Goal: Task Accomplishment & Management: Manage account settings

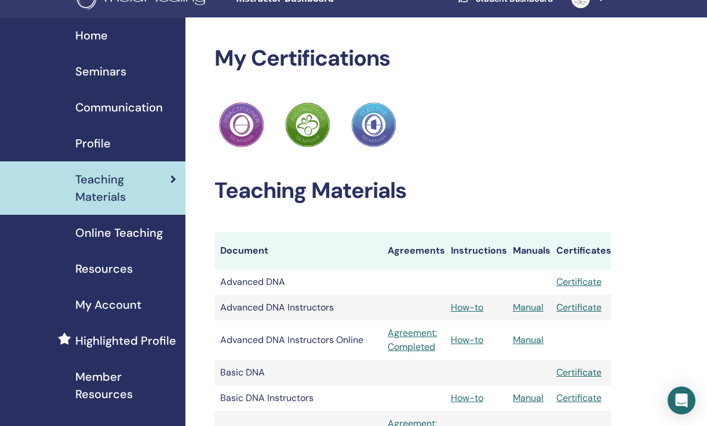
scroll to position [21, 0]
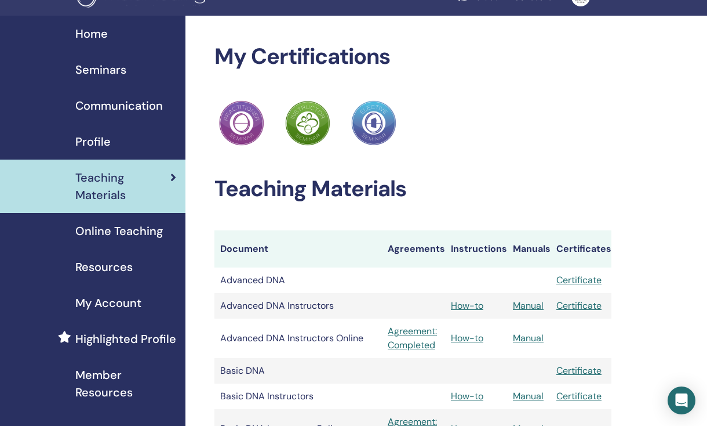
click at [101, 67] on span "Seminars" at bounding box center [100, 69] width 51 height 17
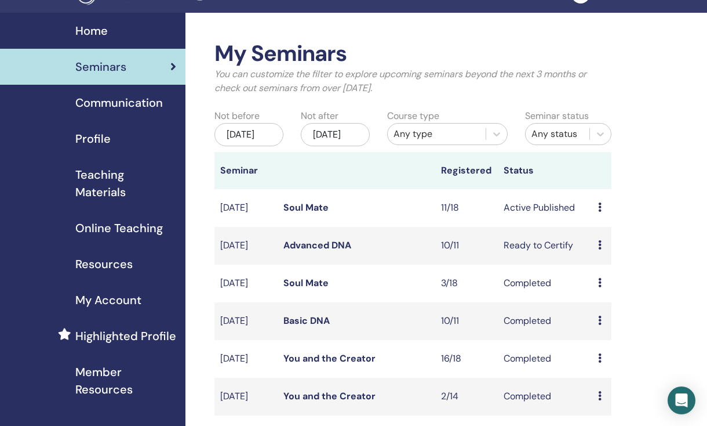
scroll to position [26, 0]
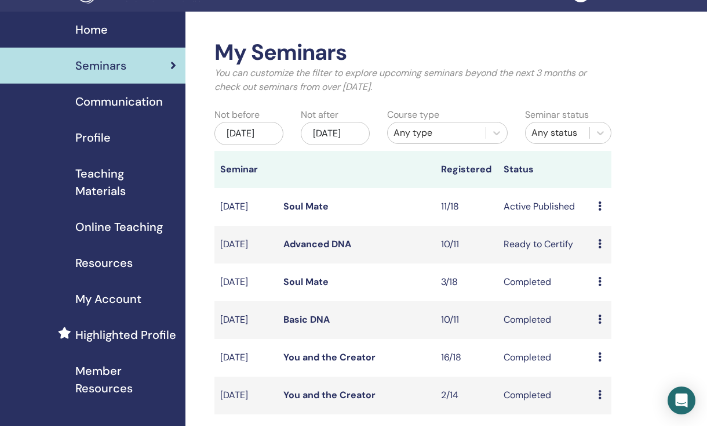
click at [595, 217] on td "Preview Edit Attendees Cancel" at bounding box center [601, 207] width 19 height 38
click at [602, 210] on icon at bounding box center [599, 205] width 3 height 9
click at [625, 258] on link "Attendees" at bounding box center [611, 259] width 44 height 12
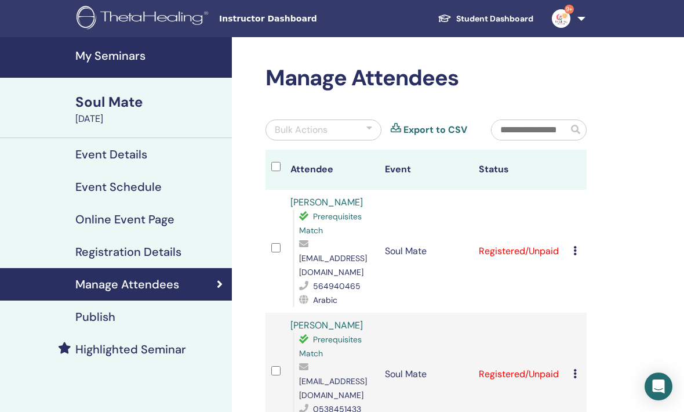
click at [568, 248] on td "Cancel Registration Do not auto-certify Mark as Paid Mark as Unpaid Mark as Abs…" at bounding box center [577, 251] width 19 height 123
click at [574, 246] on icon at bounding box center [574, 250] width 3 height 9
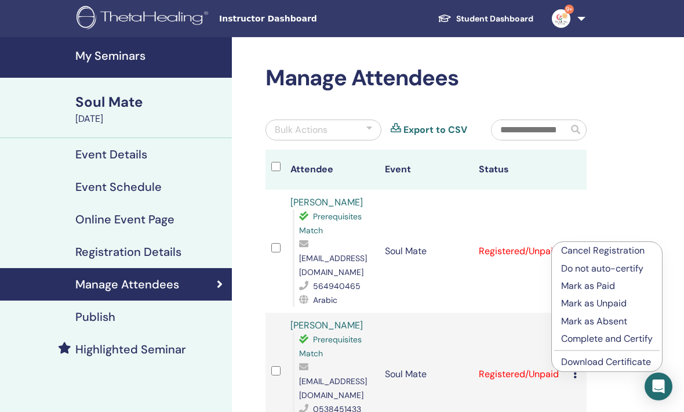
click at [610, 283] on p "Mark as Paid" at bounding box center [607, 286] width 92 height 14
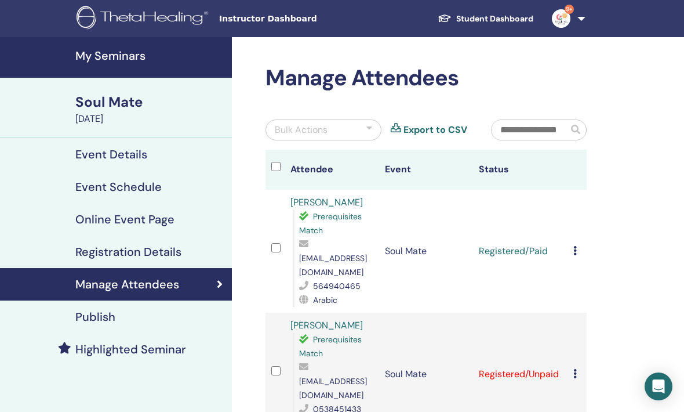
scroll to position [31, 0]
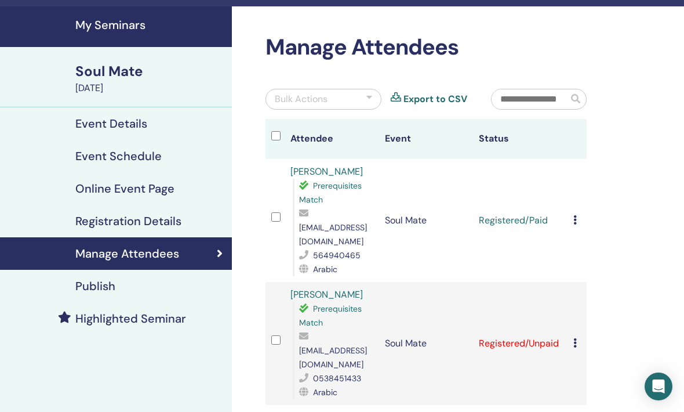
click at [574, 215] on icon at bounding box center [574, 219] width 3 height 9
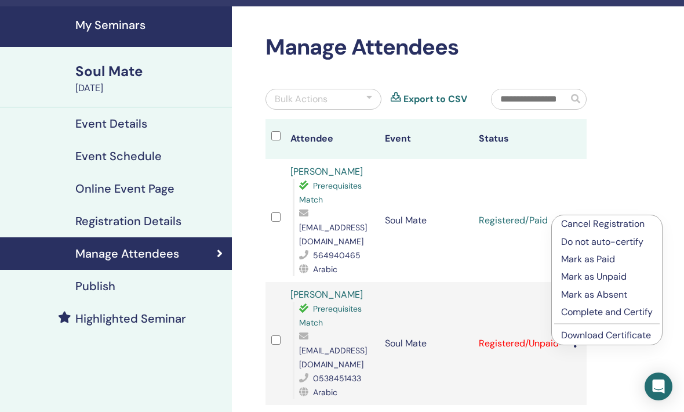
click at [632, 313] on p "Complete and Certify" at bounding box center [607, 312] width 92 height 14
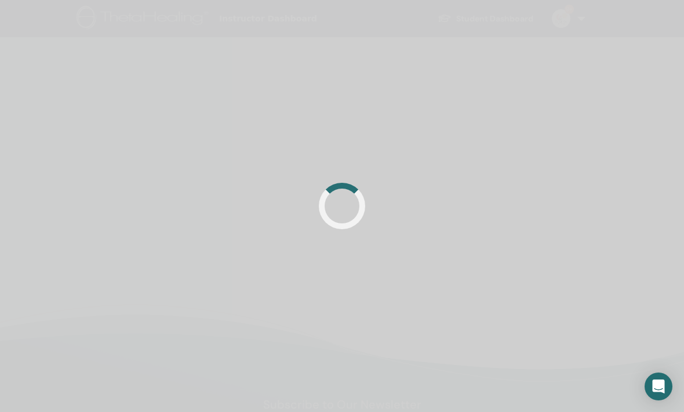
scroll to position [31, 0]
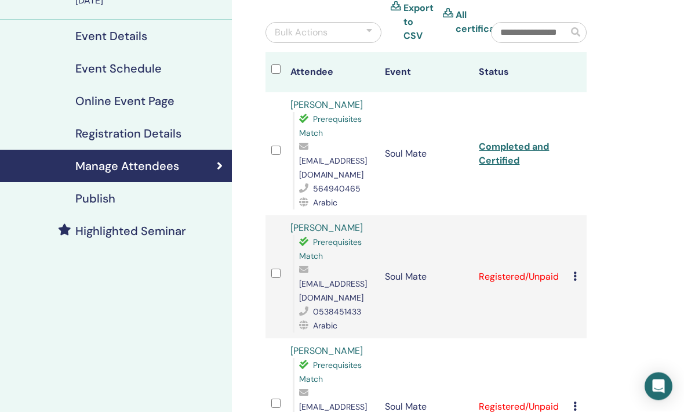
click at [576, 272] on icon at bounding box center [574, 276] width 3 height 9
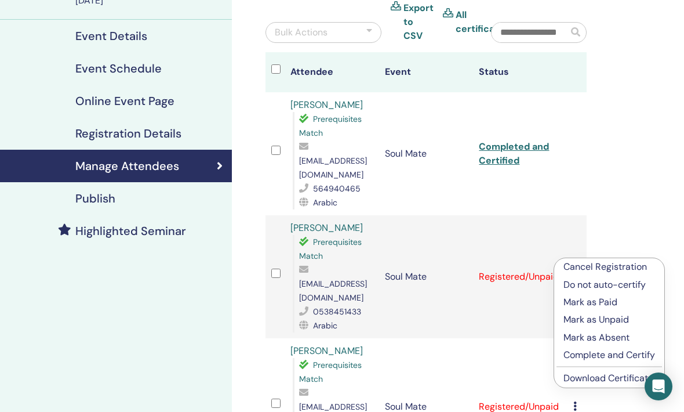
click at [617, 301] on p "Mark as Paid" at bounding box center [609, 302] width 92 height 14
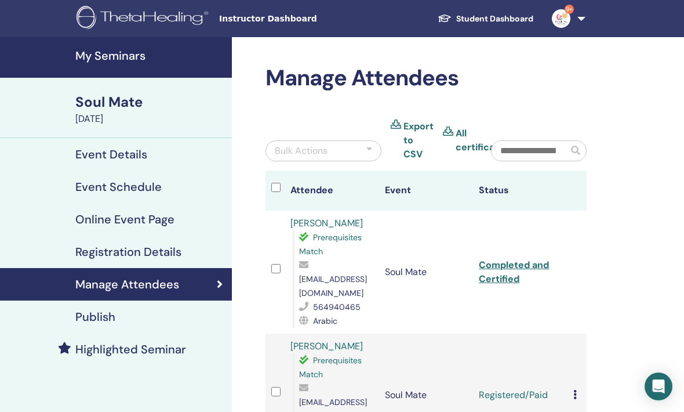
scroll to position [157, 0]
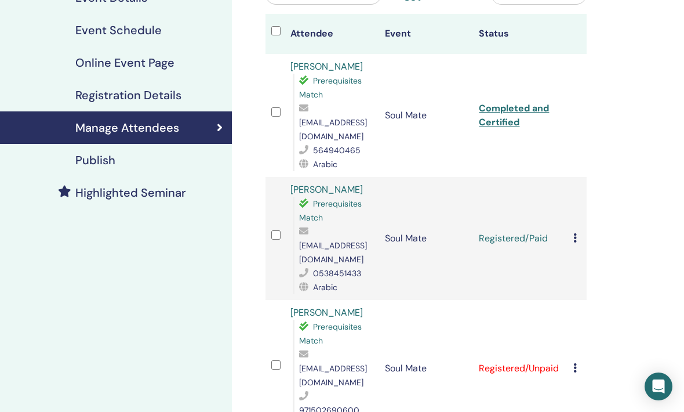
click at [569, 217] on td "Cancel Registration Do not auto-certify Mark as Paid Mark as Unpaid Mark as Abs…" at bounding box center [577, 238] width 19 height 123
click at [576, 233] on icon at bounding box center [574, 237] width 3 height 9
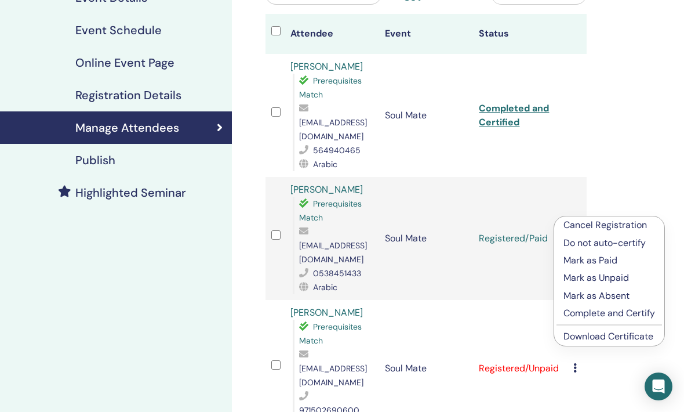
click at [632, 315] on p "Complete and Certify" at bounding box center [609, 313] width 92 height 14
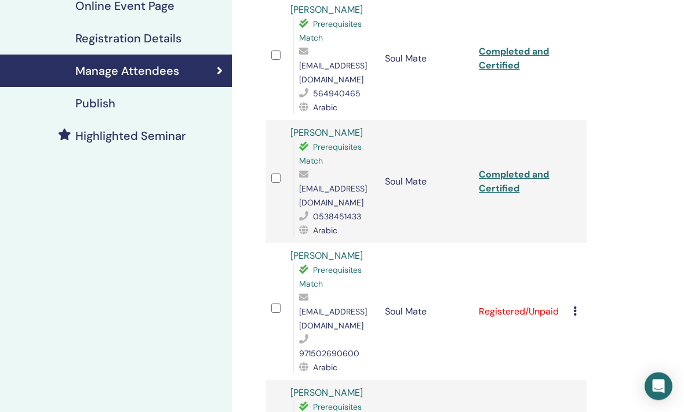
scroll to position [213, 0]
click at [576, 306] on icon at bounding box center [574, 310] width 3 height 9
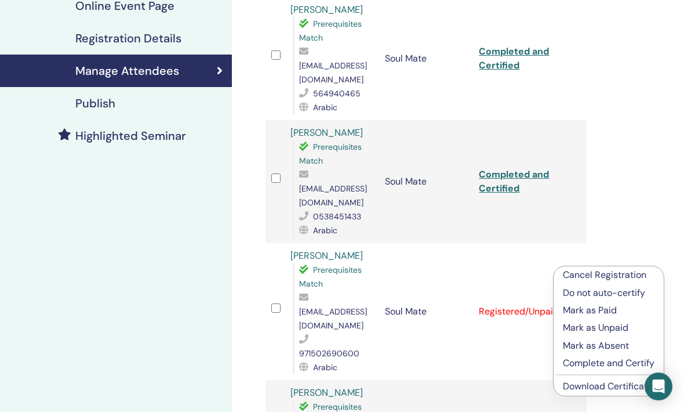
click at [620, 312] on p "Mark as Paid" at bounding box center [609, 310] width 92 height 14
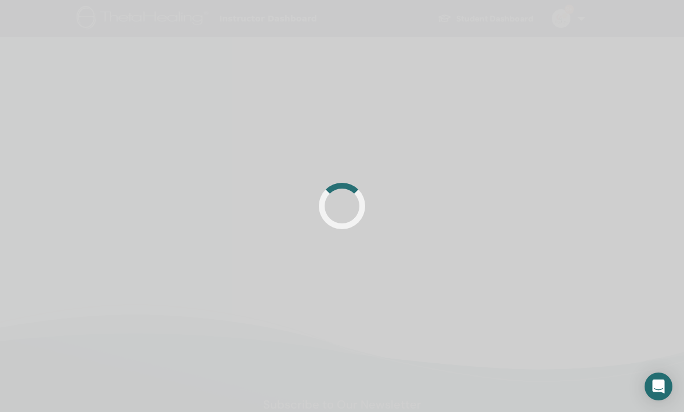
scroll to position [252, 0]
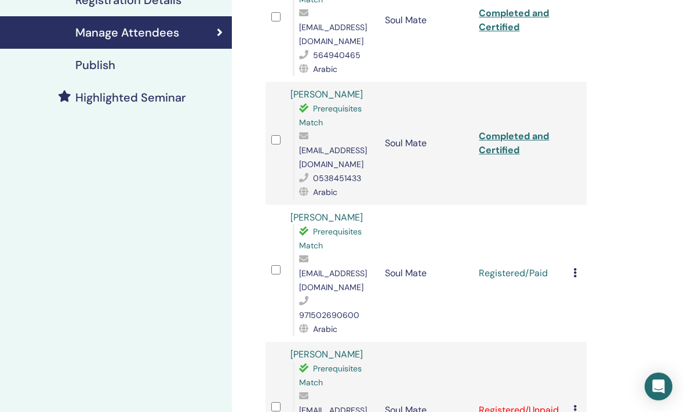
click at [574, 217] on td "Cancel Registration Do not auto-certify Mark as Paid Mark as Unpaid Mark as Abs…" at bounding box center [577, 273] width 19 height 137
click at [574, 266] on div "Cancel Registration Do not auto-certify Mark as Paid Mark as Unpaid Mark as Abs…" at bounding box center [577, 273] width 8 height 14
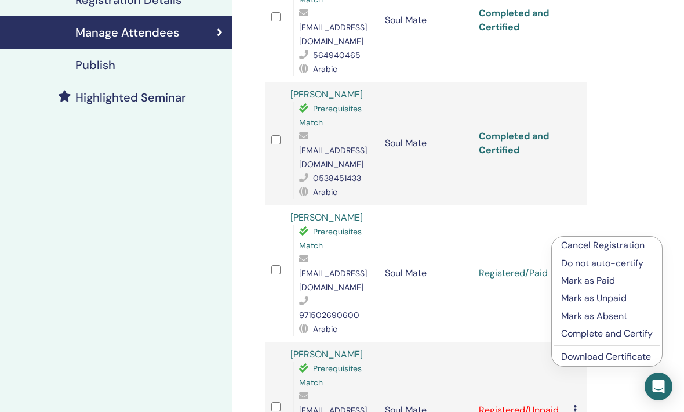
click at [570, 331] on p "Complete and Certify" at bounding box center [607, 333] width 92 height 14
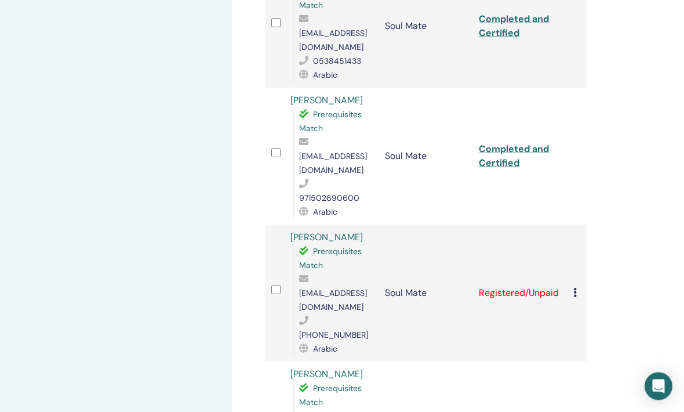
scroll to position [369, 0]
click at [573, 285] on div "Cancel Registration Do not auto-certify Mark as Paid Mark as Unpaid Mark as Abs…" at bounding box center [577, 292] width 8 height 14
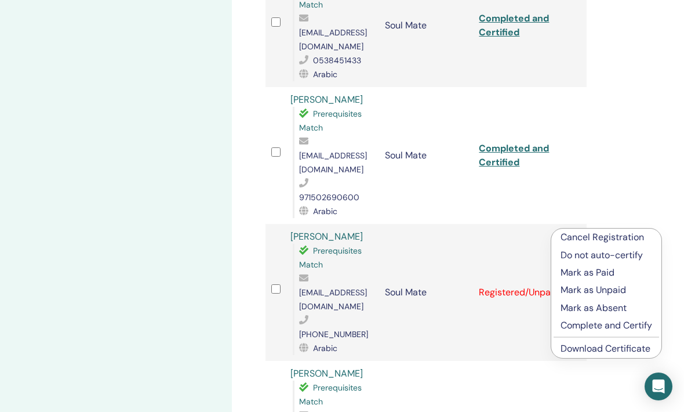
click at [569, 328] on p "Complete and Certify" at bounding box center [607, 325] width 92 height 14
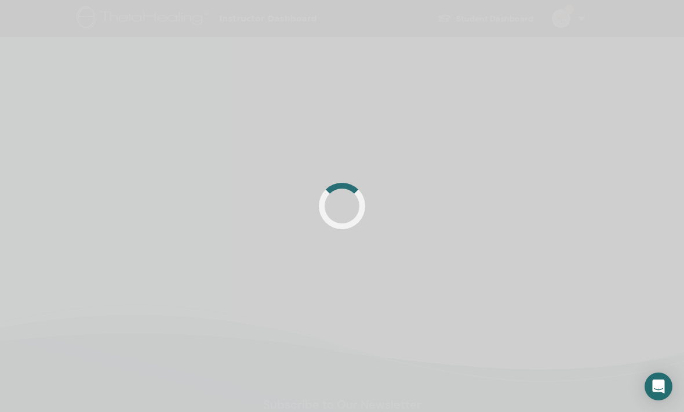
scroll to position [286, 0]
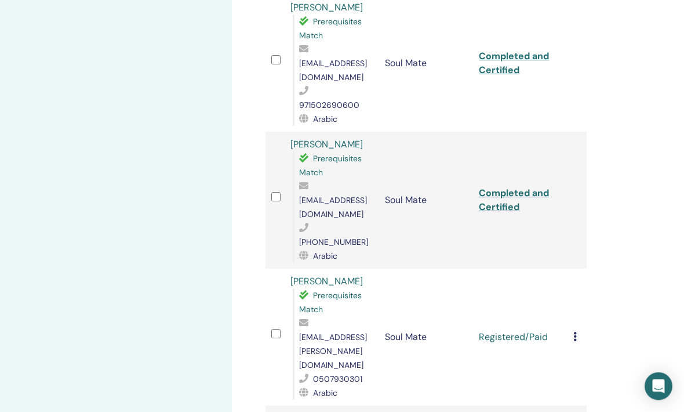
click at [566, 269] on td "Registered/Paid" at bounding box center [520, 337] width 94 height 137
click at [579, 330] on div "Cancel Registration Do not auto-certify Mark as Paid Mark as Unpaid Mark as Abs…" at bounding box center [577, 337] width 8 height 14
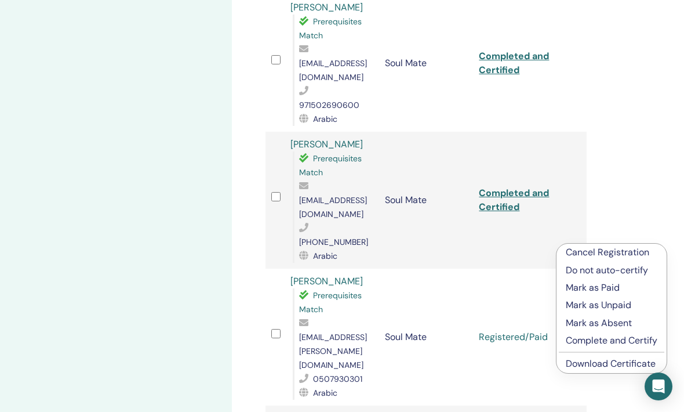
click at [585, 334] on p "Complete and Certify" at bounding box center [612, 340] width 92 height 14
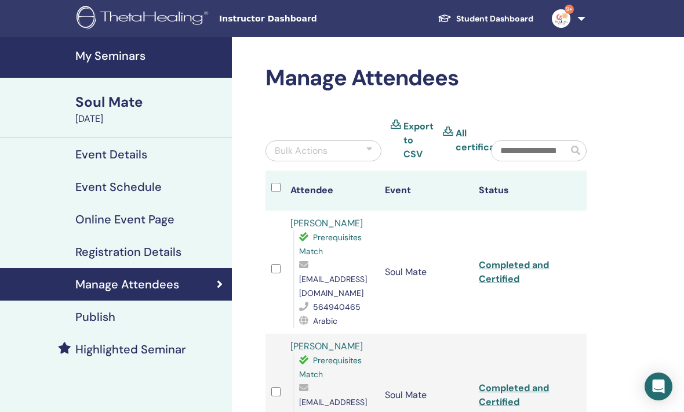
scroll to position [500, 0]
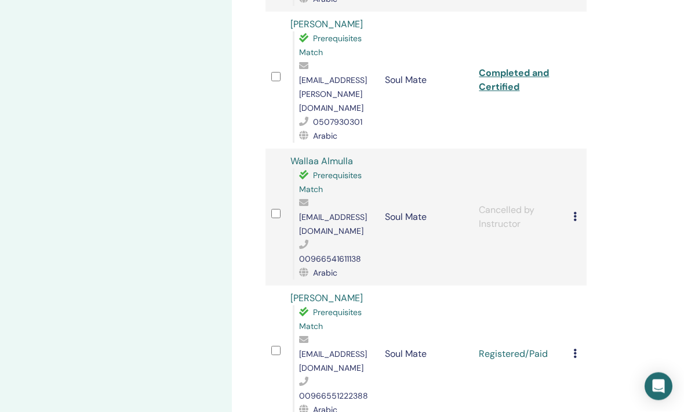
click at [575, 349] on icon at bounding box center [574, 353] width 3 height 9
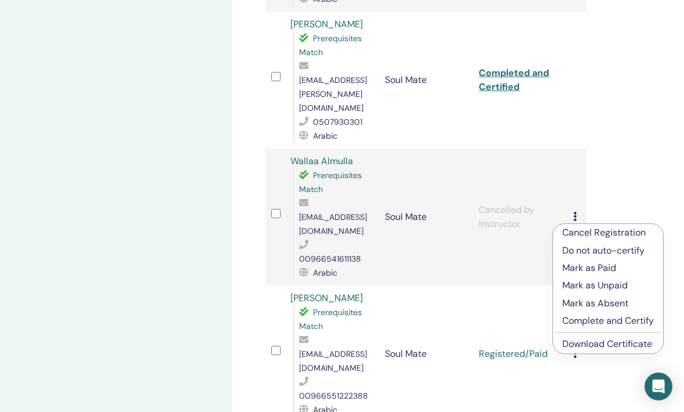
click at [583, 320] on p "Complete and Certify" at bounding box center [608, 321] width 92 height 14
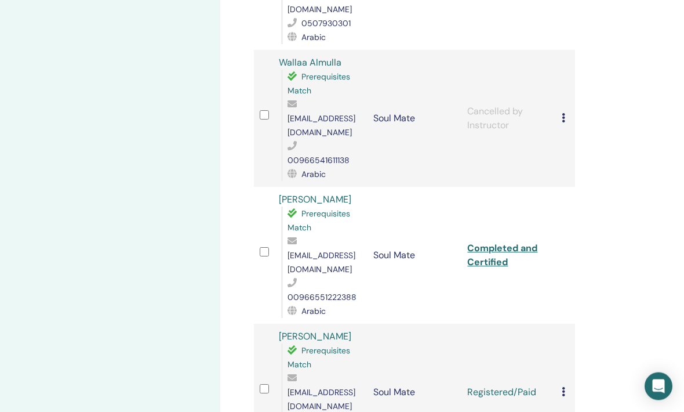
scroll to position [817, 12]
click at [559, 323] on td "Cancel Registration Do not auto-certify Mark as Paid Mark as Unpaid Mark as Abs…" at bounding box center [565, 391] width 19 height 137
click at [558, 323] on td "Cancel Registration Do not auto-certify Mark as Paid Mark as Unpaid Mark as Abs…" at bounding box center [565, 391] width 19 height 137
click at [563, 387] on icon at bounding box center [563, 391] width 3 height 9
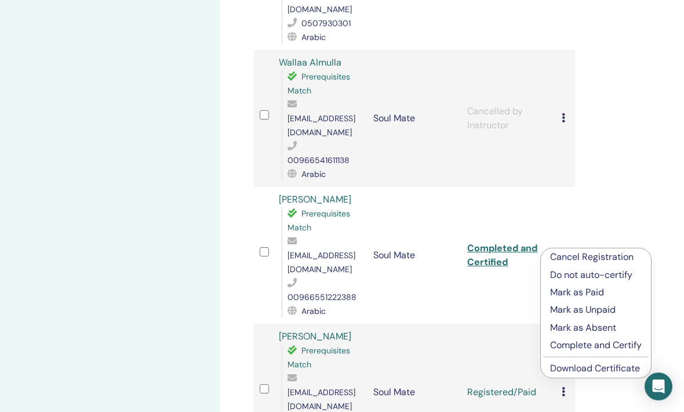
click at [566, 338] on p "Complete and Certify" at bounding box center [596, 345] width 92 height 14
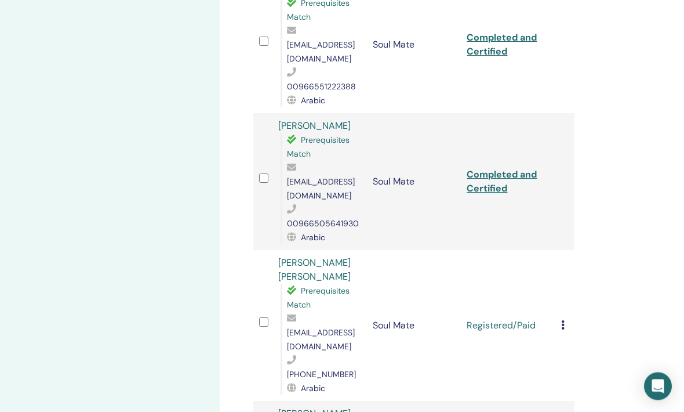
scroll to position [1028, 12]
click at [548, 249] on td "Registered/Paid" at bounding box center [508, 324] width 94 height 151
click at [562, 318] on div "Cancel Registration Do not auto-certify Mark as Paid Mark as Unpaid Mark as Abs…" at bounding box center [566, 325] width 8 height 14
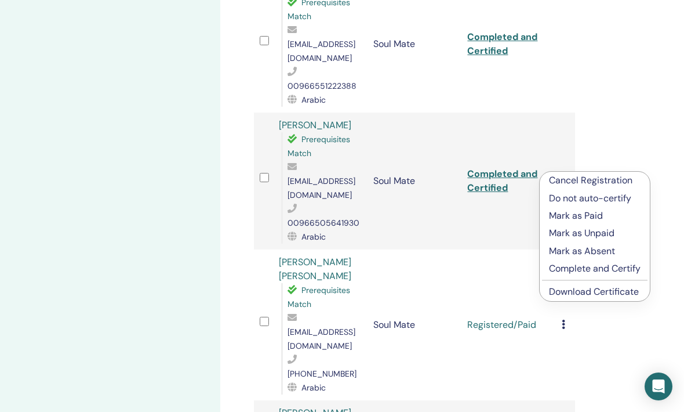
click at [555, 268] on p "Complete and Certify" at bounding box center [595, 268] width 92 height 14
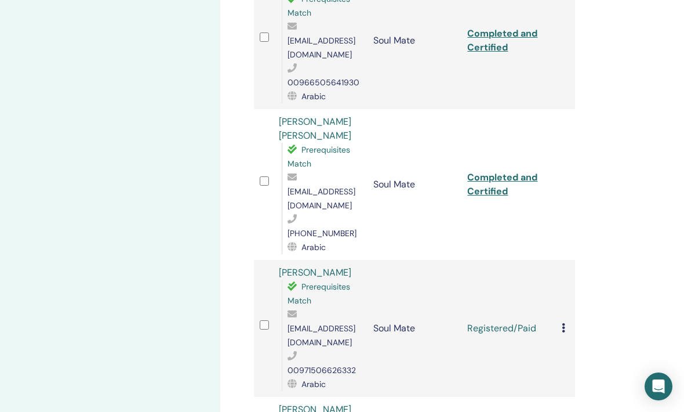
scroll to position [1172, 12]
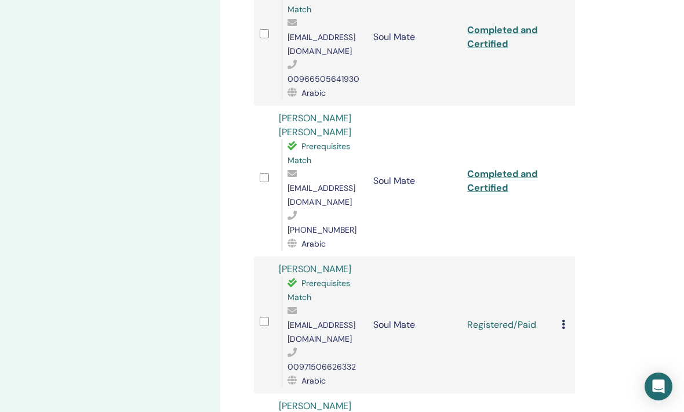
click at [566, 318] on div "Cancel Registration Do not auto-certify Mark as Paid Mark as Unpaid Mark as Abs…" at bounding box center [566, 325] width 8 height 14
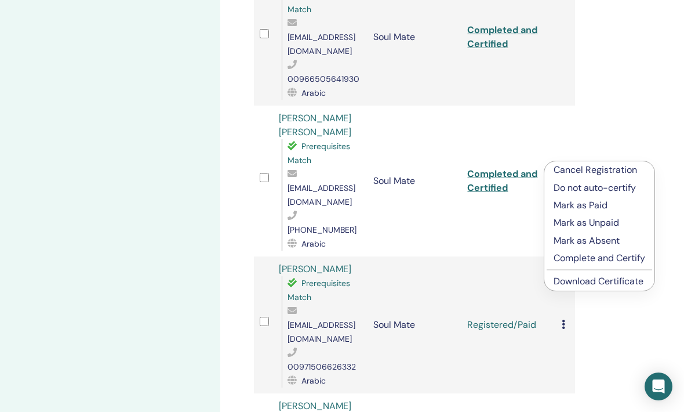
click at [568, 259] on p "Complete and Certify" at bounding box center [600, 258] width 92 height 14
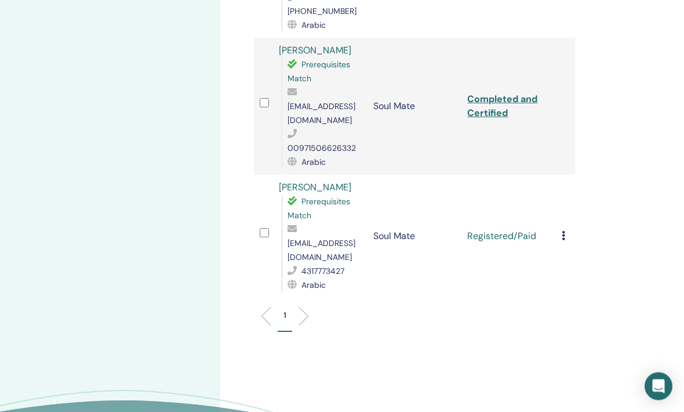
scroll to position [1344, 12]
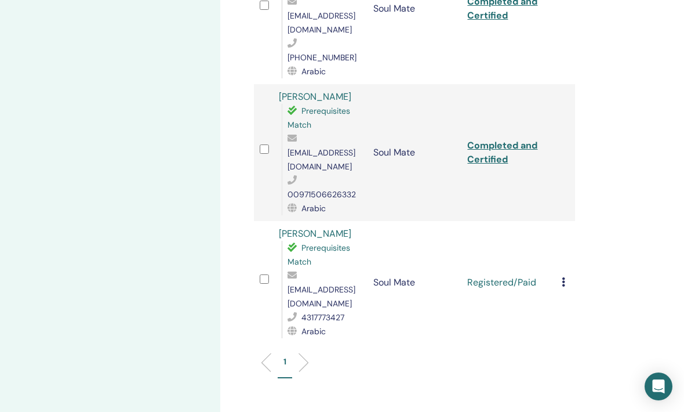
click at [563, 277] on icon at bounding box center [563, 281] width 3 height 9
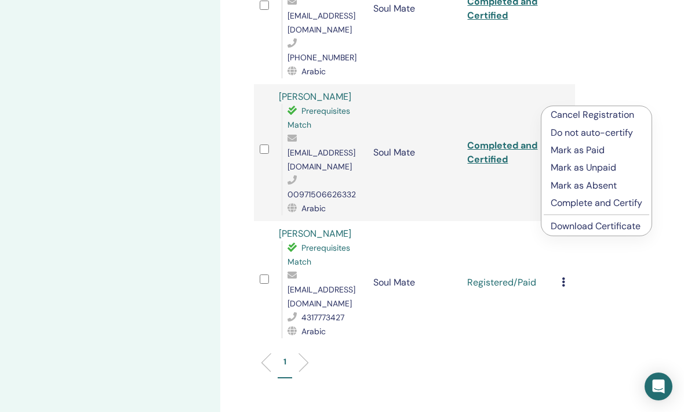
click at [557, 208] on p "Complete and Certify" at bounding box center [597, 203] width 92 height 14
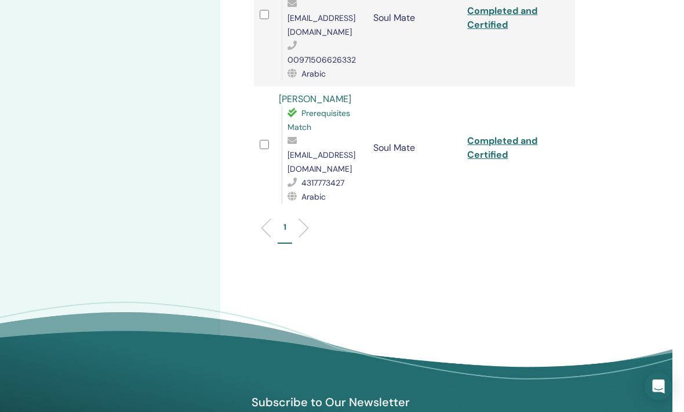
scroll to position [1517, 12]
